Goal: Check status: Check status

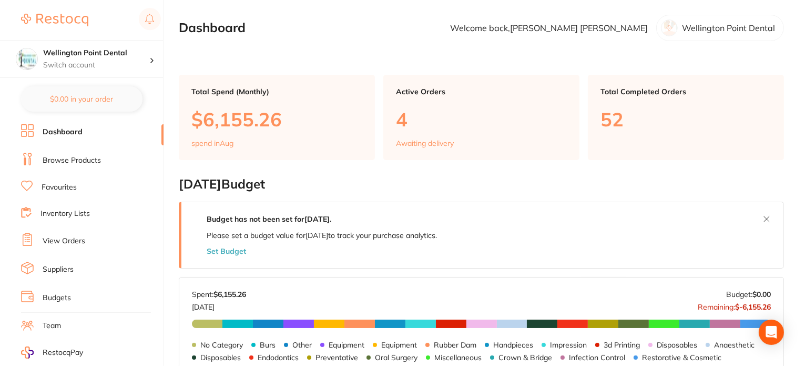
click at [65, 238] on link "View Orders" at bounding box center [64, 241] width 43 height 11
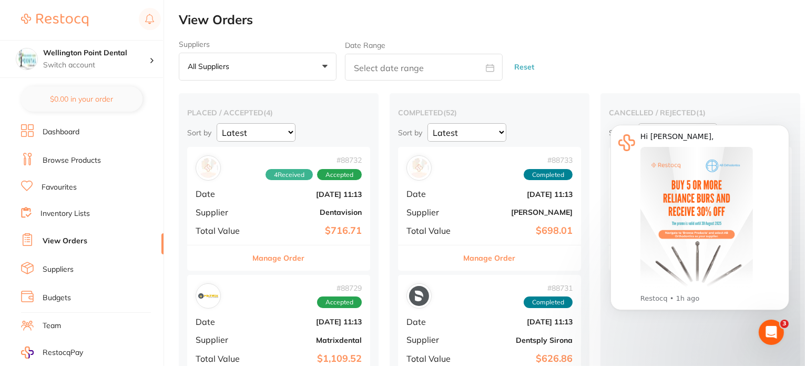
scroll to position [53, 0]
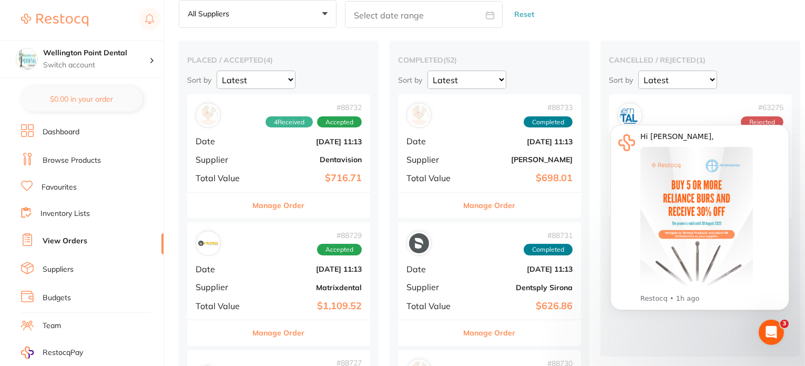
click at [268, 206] on button "Manage Order" at bounding box center [279, 205] width 52 height 25
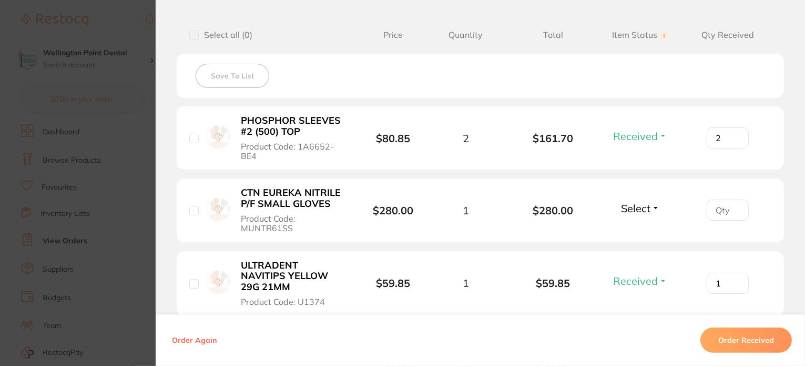
scroll to position [210, 0]
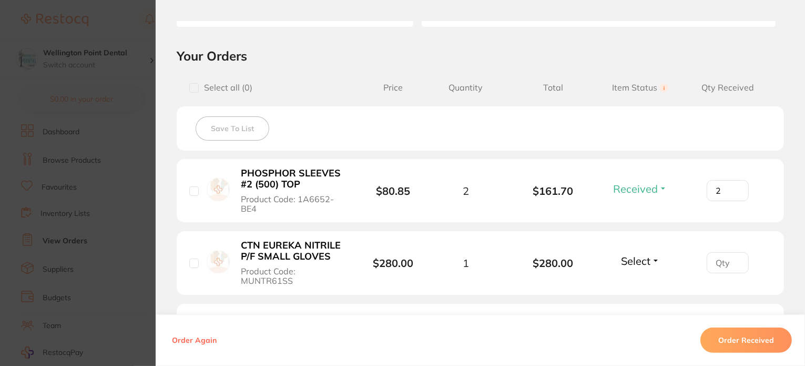
click at [652, 258] on button "Select" at bounding box center [640, 260] width 45 height 13
click at [644, 282] on span "Received" at bounding box center [640, 283] width 27 height 8
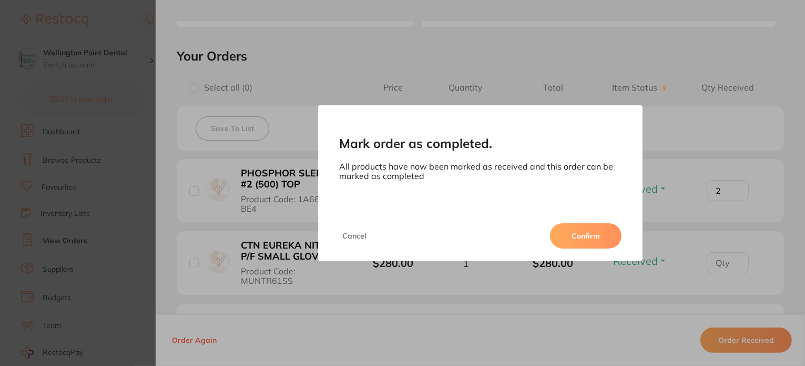
click at [596, 241] on button "Confirm" at bounding box center [586, 235] width 72 height 25
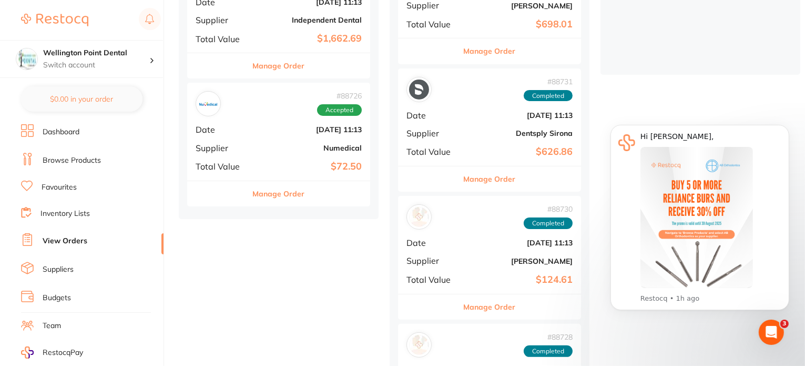
scroll to position [316, 0]
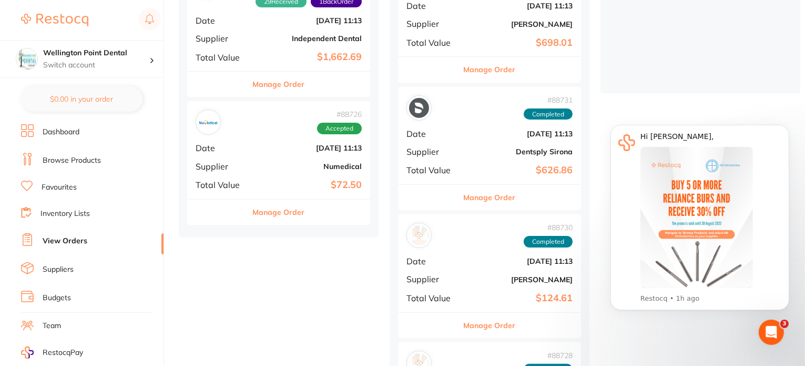
click at [493, 196] on button "Manage Order" at bounding box center [490, 197] width 52 height 25
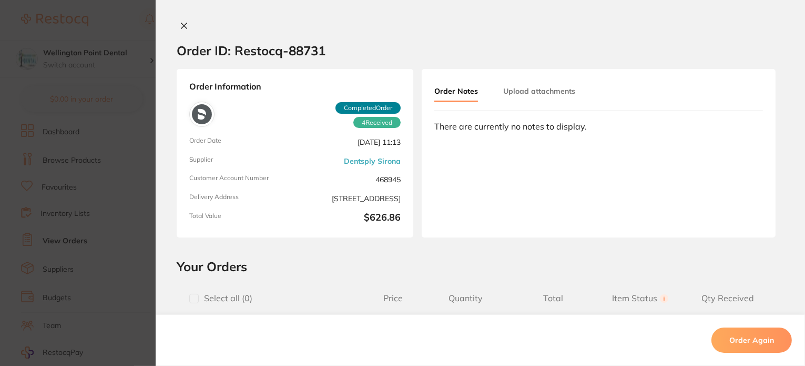
click at [183, 27] on icon at bounding box center [184, 26] width 8 height 8
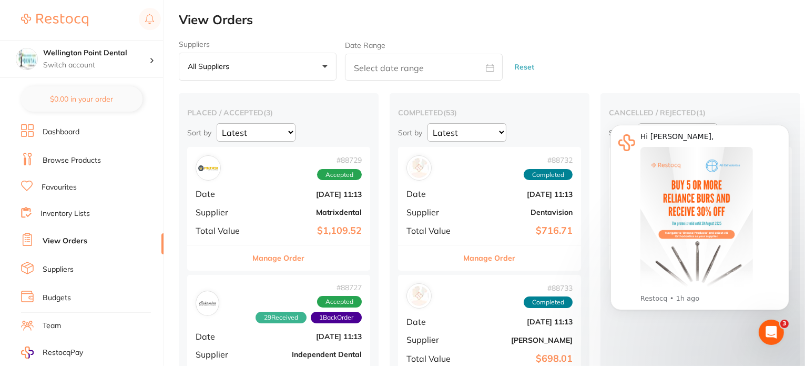
click at [730, 64] on div "Suppliers All suppliers +0 All suppliers AB Orthodontics Ace Waste [PERSON_NAME…" at bounding box center [492, 60] width 626 height 41
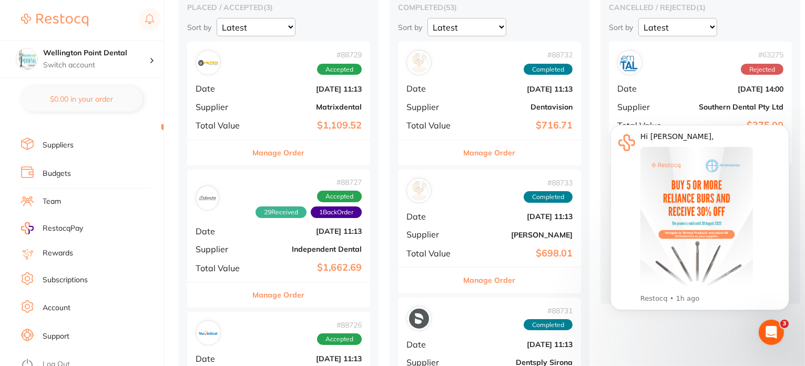
scroll to position [158, 0]
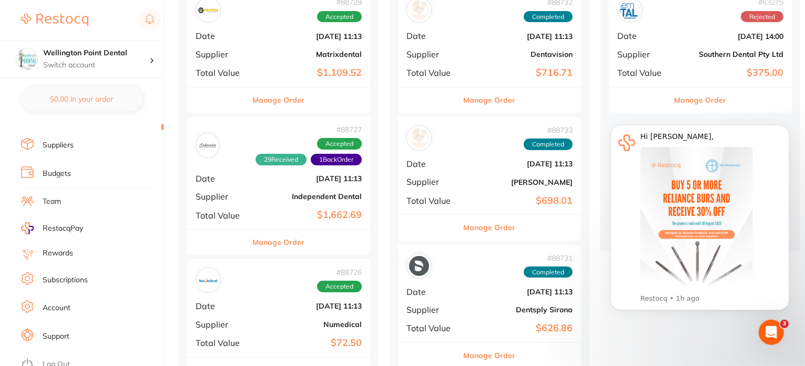
click at [280, 245] on button "Manage Order" at bounding box center [279, 241] width 52 height 25
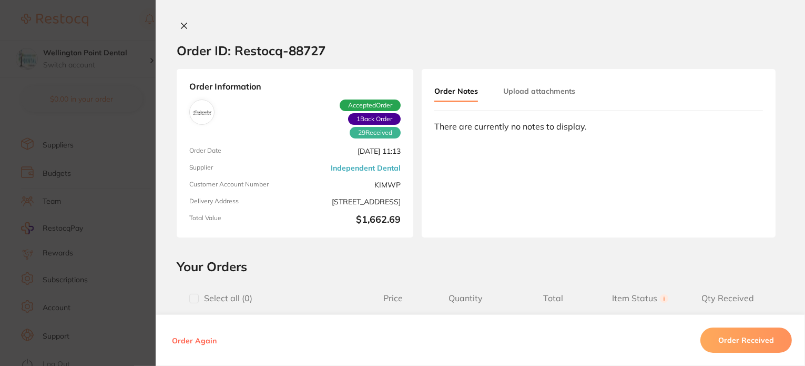
click at [183, 26] on icon at bounding box center [184, 26] width 8 height 8
